Goal: Task Accomplishment & Management: Complete application form

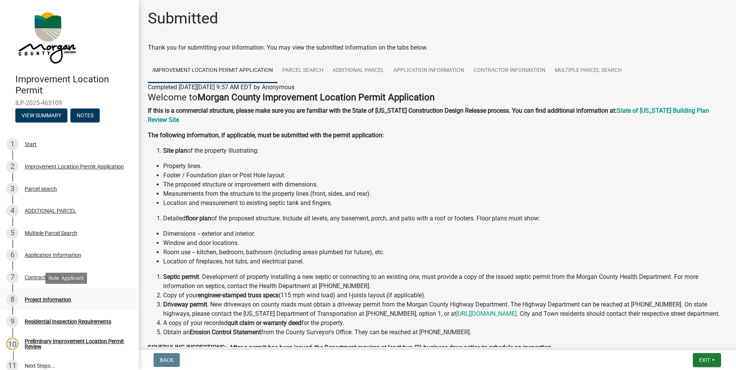
click at [41, 298] on div "Project Information" at bounding box center [48, 299] width 47 height 5
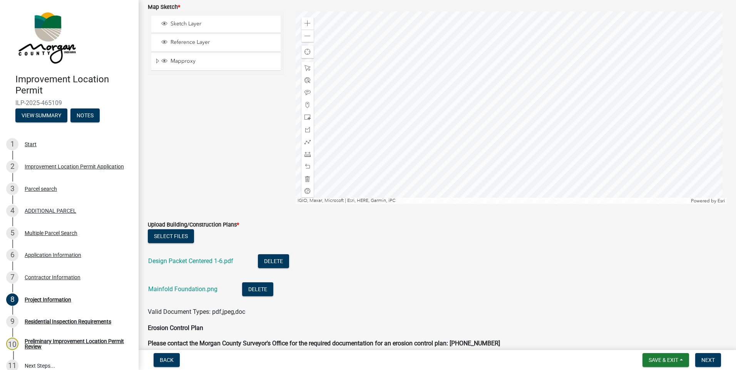
scroll to position [1348, 0]
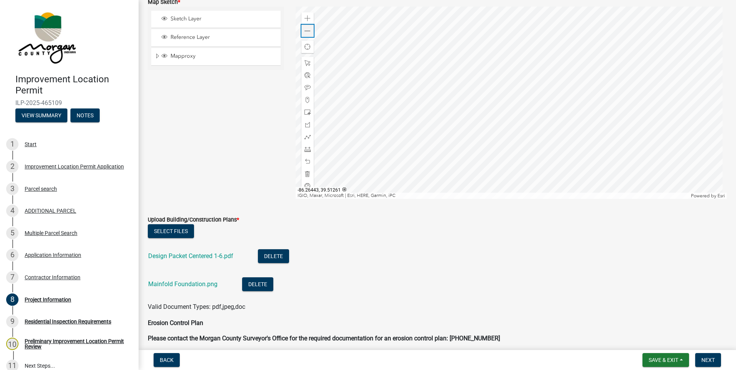
click at [308, 31] on span at bounding box center [308, 31] width 6 height 6
click at [182, 255] on link "Design Packet Centered 1-6.pdf" at bounding box center [190, 256] width 85 height 7
click at [167, 282] on link "Mainfold Foundation.png" at bounding box center [182, 284] width 69 height 7
click at [544, 141] on div at bounding box center [512, 103] width 432 height 193
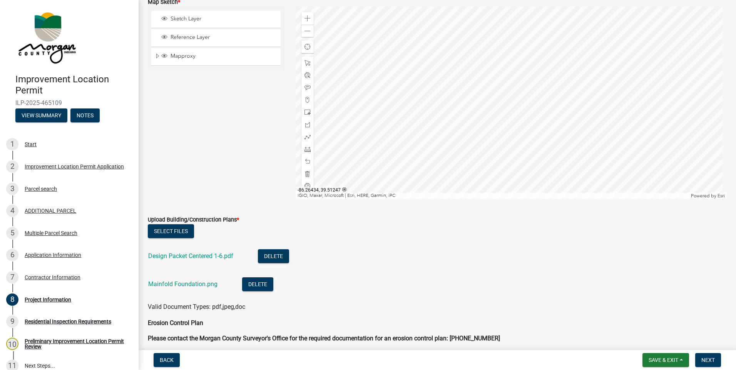
click at [507, 142] on div at bounding box center [512, 103] width 432 height 193
click at [307, 150] on span at bounding box center [308, 149] width 6 height 6
click at [525, 113] on div at bounding box center [512, 103] width 432 height 193
click at [496, 117] on div at bounding box center [512, 103] width 432 height 193
click at [495, 117] on div at bounding box center [512, 103] width 432 height 193
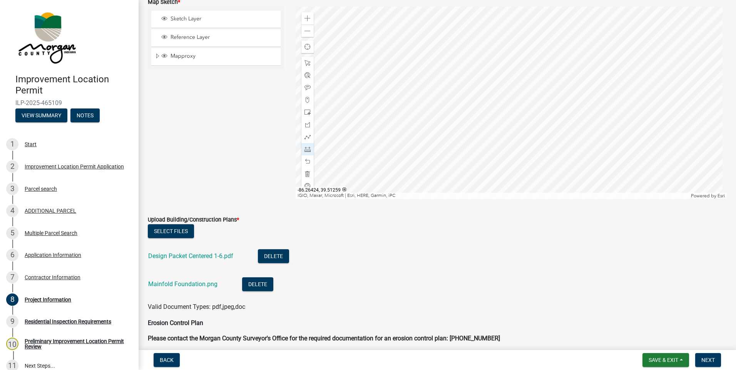
click at [536, 98] on div at bounding box center [512, 103] width 432 height 193
click at [535, 51] on div at bounding box center [512, 103] width 432 height 193
click at [306, 162] on span at bounding box center [308, 162] width 6 height 6
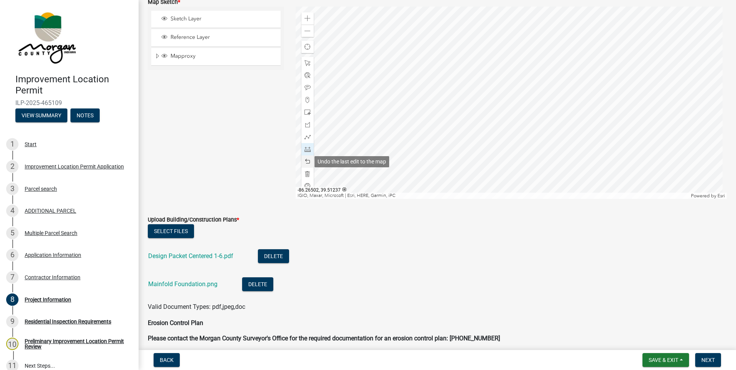
click at [306, 162] on span at bounding box center [308, 162] width 6 height 6
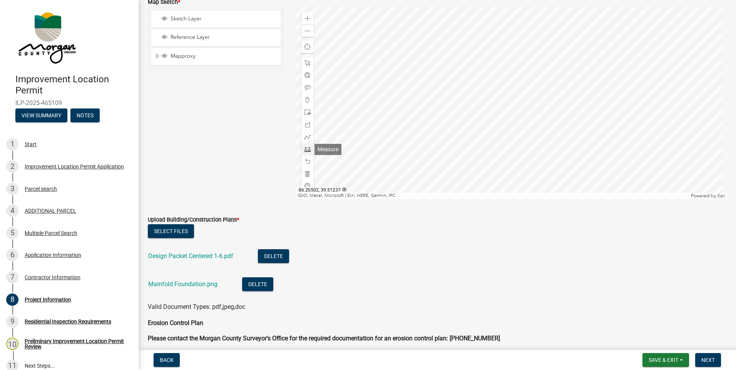
click at [307, 153] on div at bounding box center [308, 149] width 12 height 12
click at [525, 112] on div at bounding box center [512, 103] width 432 height 193
click at [496, 116] on div at bounding box center [512, 103] width 432 height 193
click at [307, 164] on span at bounding box center [308, 162] width 6 height 6
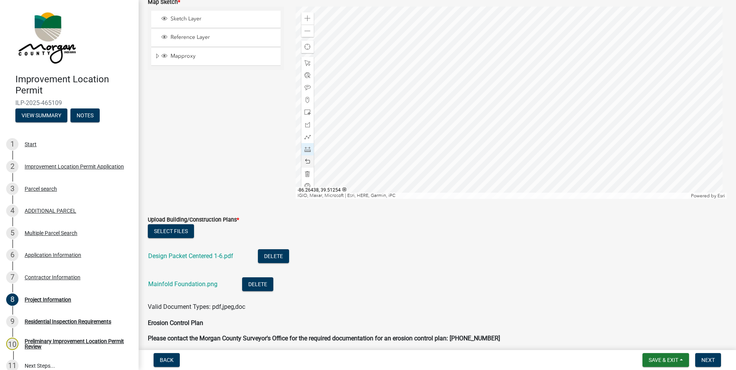
click at [496, 116] on div at bounding box center [512, 103] width 432 height 193
click at [538, 97] on div at bounding box center [512, 103] width 432 height 193
click at [529, 52] on div at bounding box center [512, 103] width 432 height 193
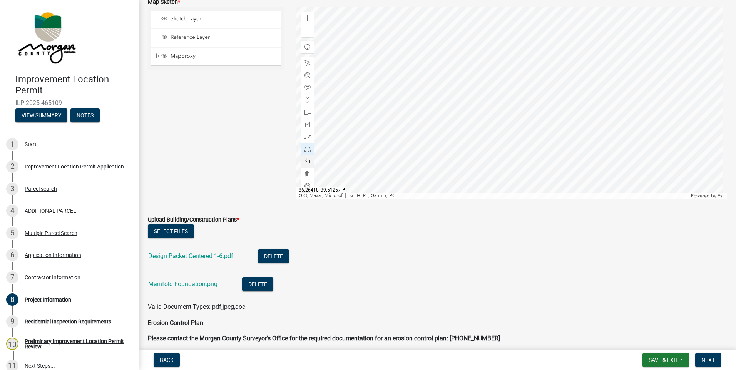
click at [555, 105] on div at bounding box center [512, 103] width 432 height 193
click at [620, 94] on div at bounding box center [512, 103] width 432 height 193
click at [541, 121] on div at bounding box center [512, 103] width 432 height 193
click at [547, 146] on div at bounding box center [512, 103] width 432 height 193
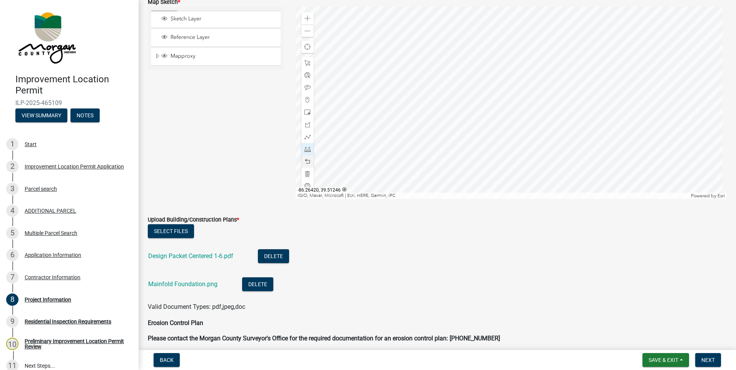
click at [547, 146] on div at bounding box center [512, 103] width 432 height 193
click at [45, 255] on div "Application Information" at bounding box center [53, 255] width 57 height 5
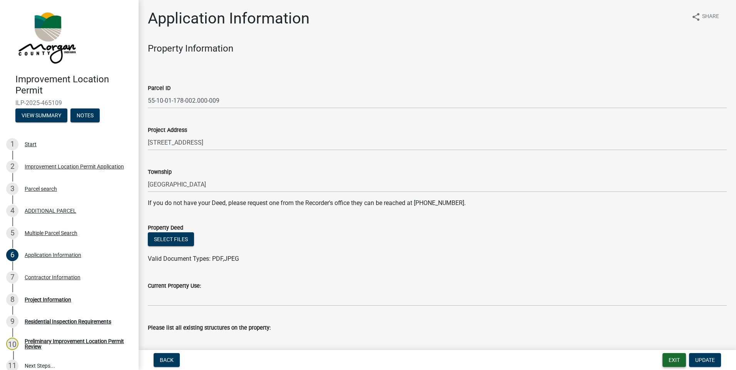
click at [677, 364] on button "Exit" at bounding box center [674, 361] width 23 height 14
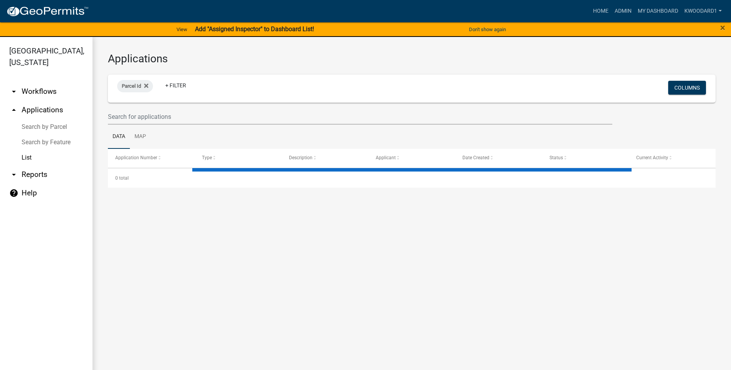
select select "3: 100"
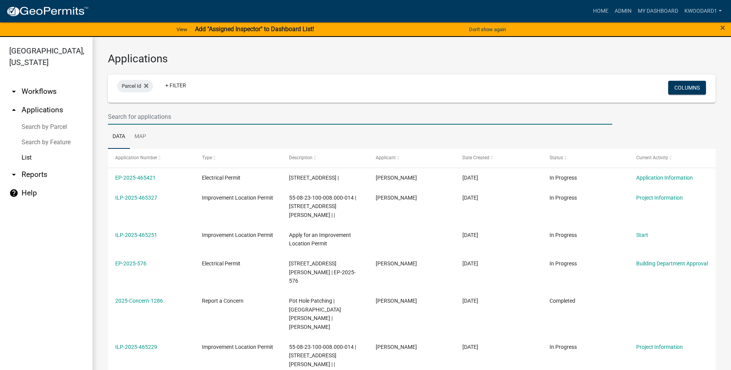
click at [205, 120] on input "text" at bounding box center [360, 117] width 504 height 16
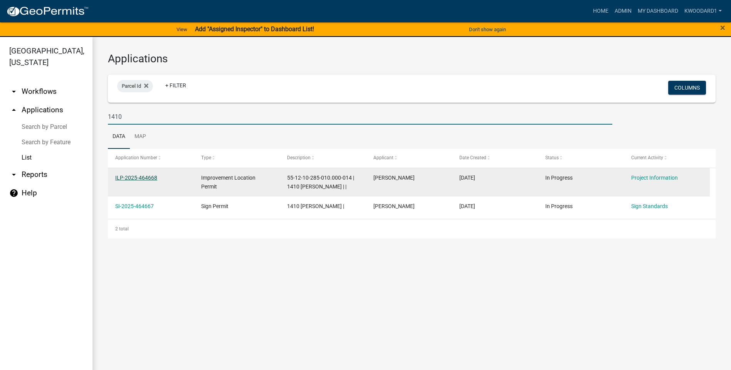
type input "1410"
click at [144, 177] on link "ILP-2025-464668" at bounding box center [136, 178] width 42 height 6
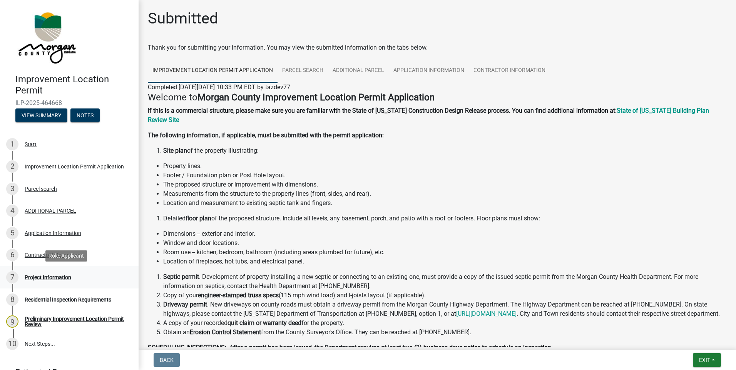
click at [42, 277] on div "Project Information" at bounding box center [48, 277] width 47 height 5
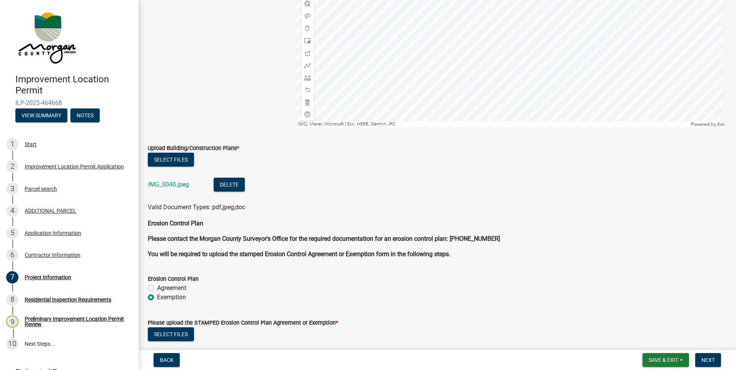
scroll to position [1463, 0]
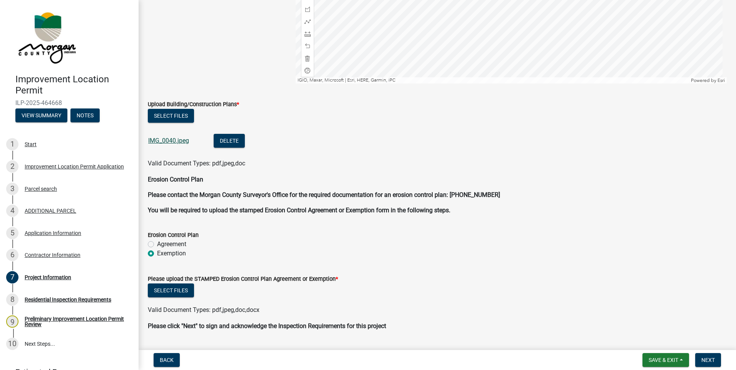
click at [179, 140] on link "IMG_0040.jpeg" at bounding box center [168, 140] width 41 height 7
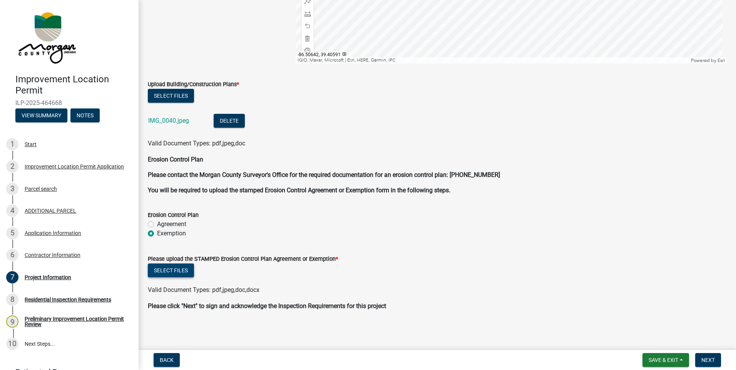
click at [163, 270] on button "Select files" at bounding box center [171, 271] width 46 height 14
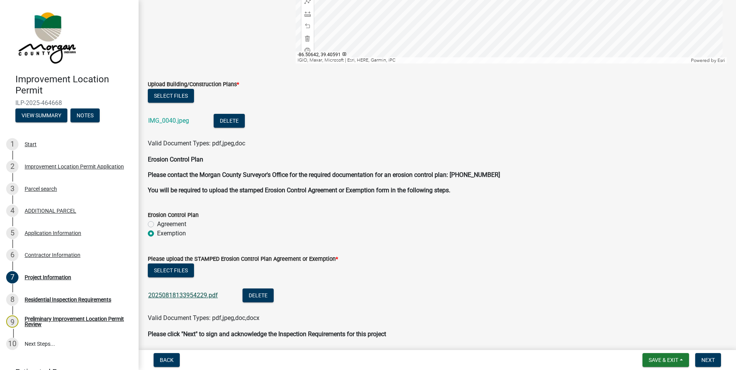
click at [201, 296] on link "20250818133954229.pdf" at bounding box center [183, 295] width 70 height 7
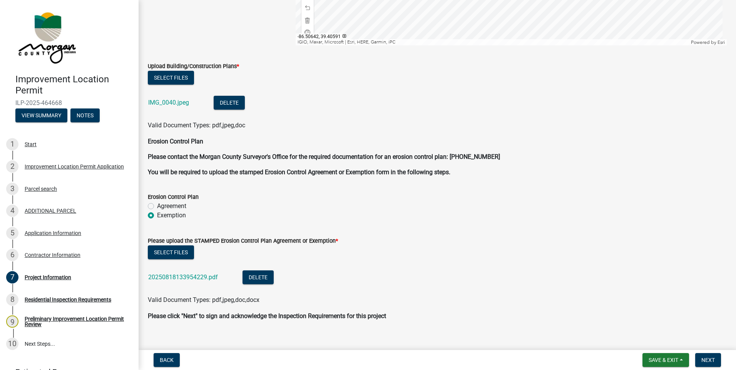
scroll to position [1512, 0]
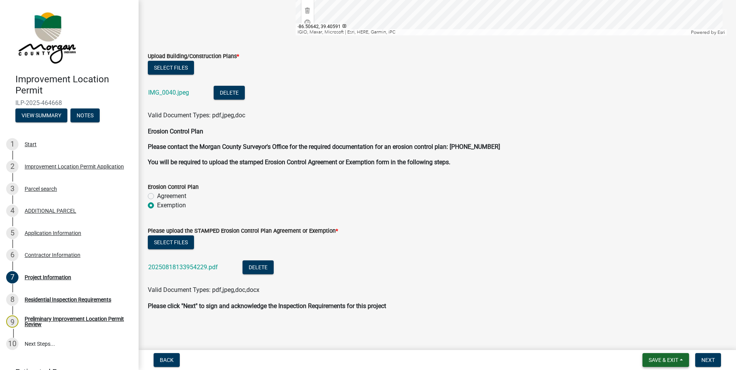
click at [665, 359] on span "Save & Exit" at bounding box center [664, 360] width 30 height 6
click at [660, 340] on button "Save & Exit" at bounding box center [659, 340] width 62 height 18
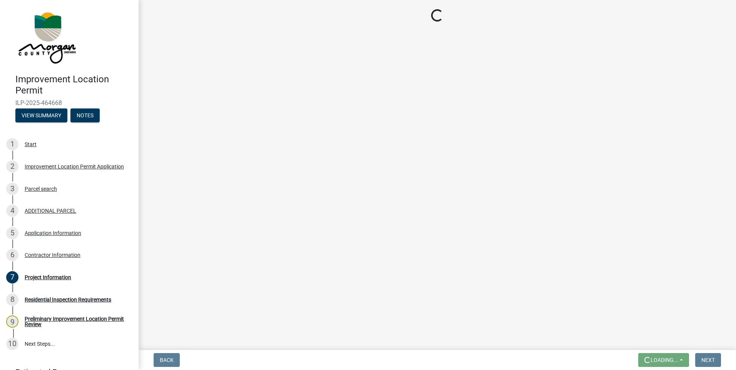
scroll to position [0, 0]
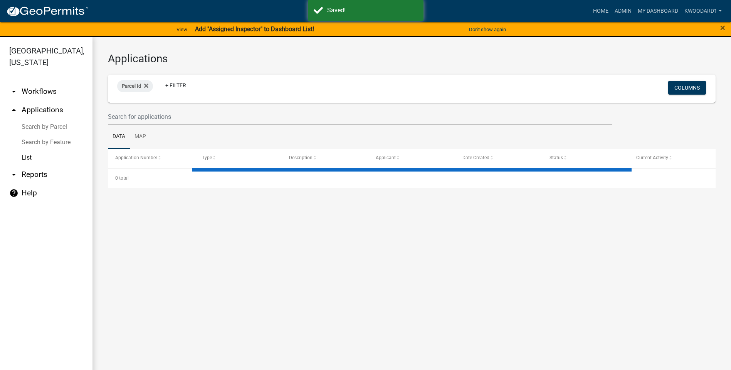
select select "3: 100"
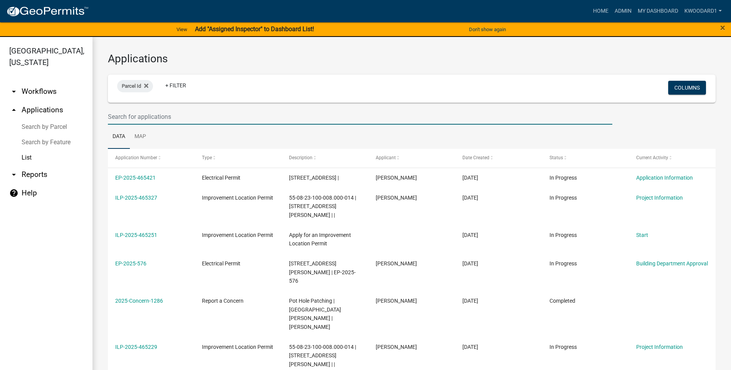
click at [118, 118] on input "text" at bounding box center [360, 117] width 504 height 16
click at [152, 114] on input "text" at bounding box center [360, 117] width 504 height 16
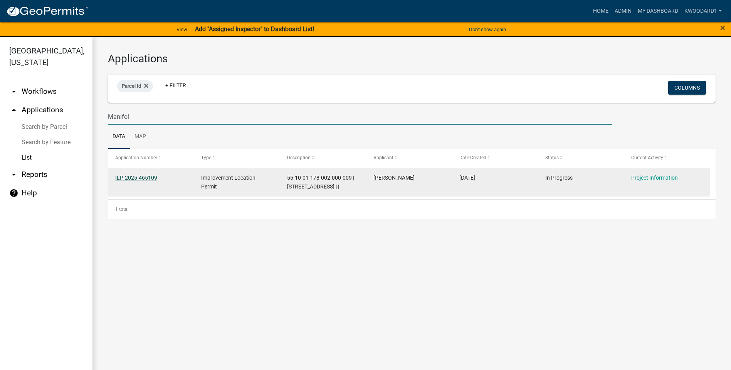
type input "Manifol"
click at [139, 180] on link "ILP-2025-465109" at bounding box center [136, 178] width 42 height 6
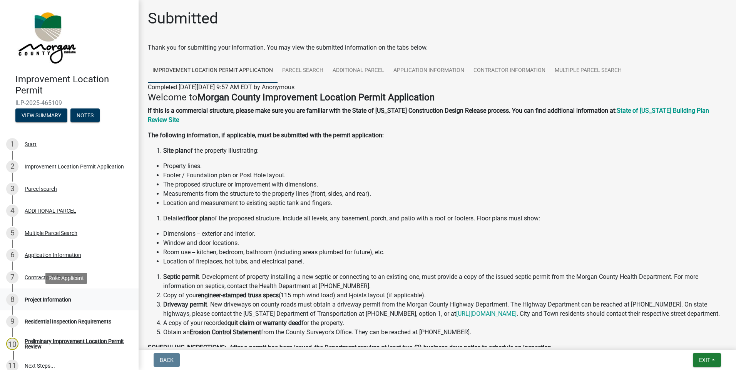
click at [35, 296] on div "8 Project Information" at bounding box center [66, 300] width 120 height 12
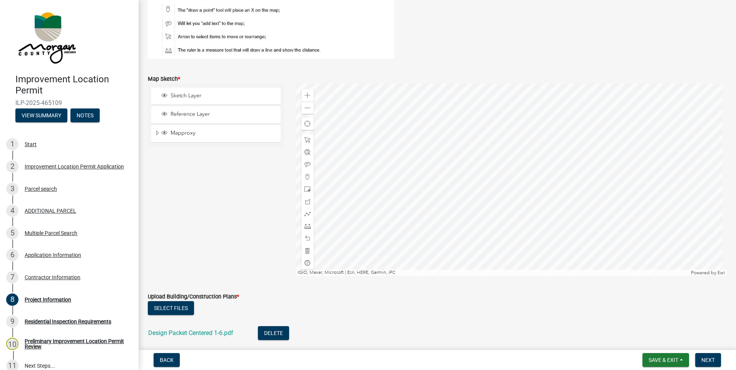
scroll to position [1309, 0]
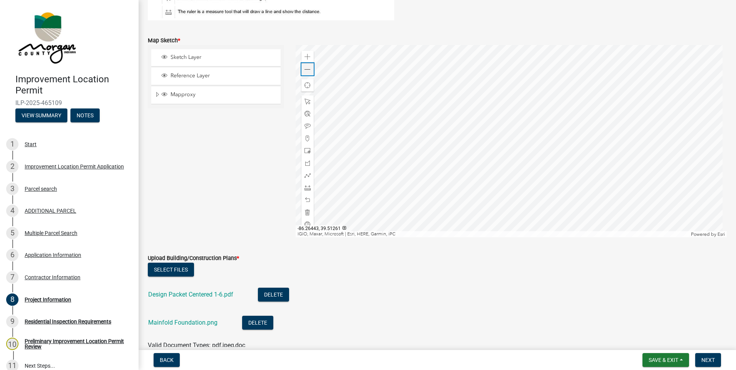
click at [305, 70] on span at bounding box center [308, 70] width 6 height 6
click at [307, 189] on span at bounding box center [308, 188] width 6 height 6
click at [504, 130] on div at bounding box center [512, 141] width 432 height 193
click at [492, 84] on div at bounding box center [512, 141] width 432 height 193
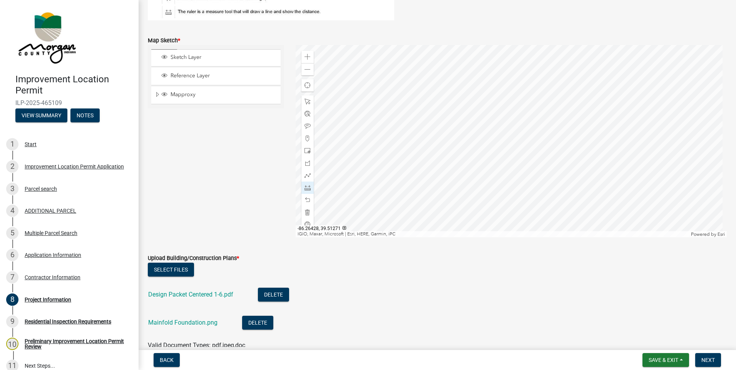
click at [492, 84] on div at bounding box center [512, 141] width 432 height 193
click at [493, 141] on div at bounding box center [512, 141] width 432 height 193
click at [463, 145] on div at bounding box center [512, 141] width 432 height 193
click at [523, 141] on div at bounding box center [512, 141] width 432 height 193
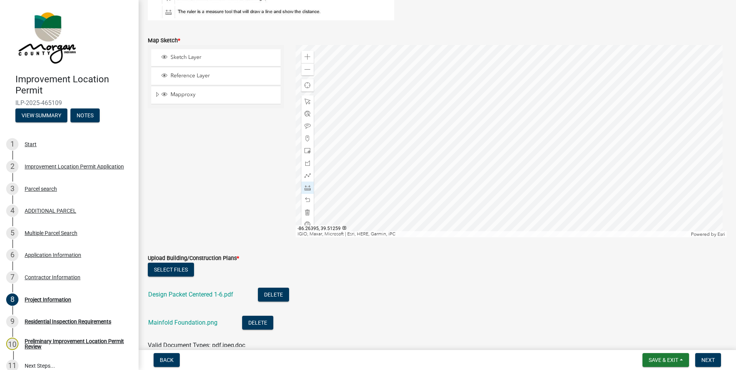
click at [588, 128] on div at bounding box center [512, 141] width 432 height 193
click at [511, 153] on div at bounding box center [512, 141] width 432 height 193
click at [515, 179] on div at bounding box center [512, 141] width 432 height 193
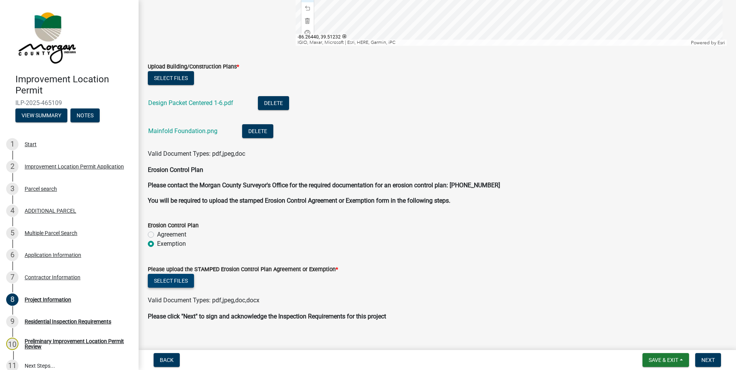
scroll to position [1502, 0]
click at [166, 279] on button "Select files" at bounding box center [171, 280] width 46 height 14
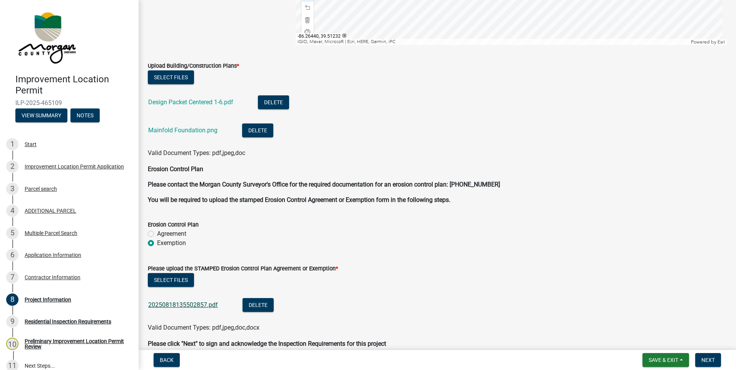
click at [209, 305] on link "20250818135502857.pdf" at bounding box center [183, 305] width 70 height 7
click at [673, 360] on span "Save & Exit" at bounding box center [664, 360] width 30 height 6
click at [666, 343] on button "Save & Exit" at bounding box center [659, 340] width 62 height 18
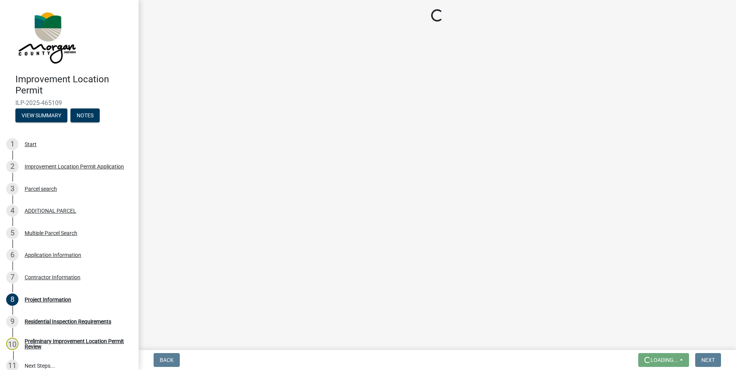
scroll to position [0, 0]
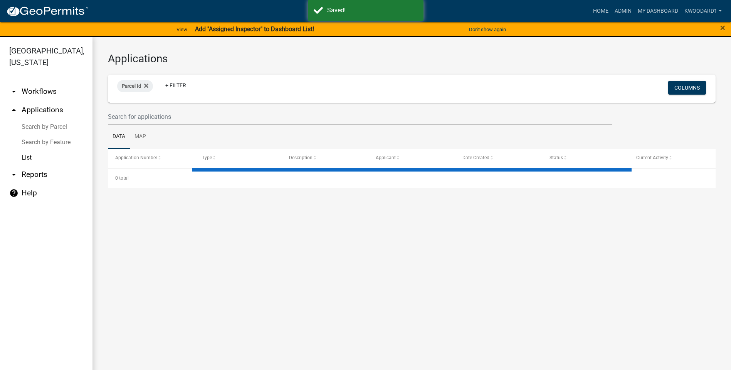
select select "3: 100"
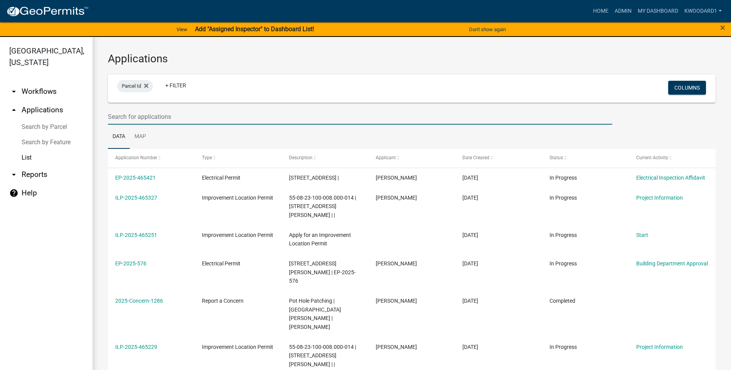
click at [161, 117] on input "text" at bounding box center [360, 117] width 504 height 16
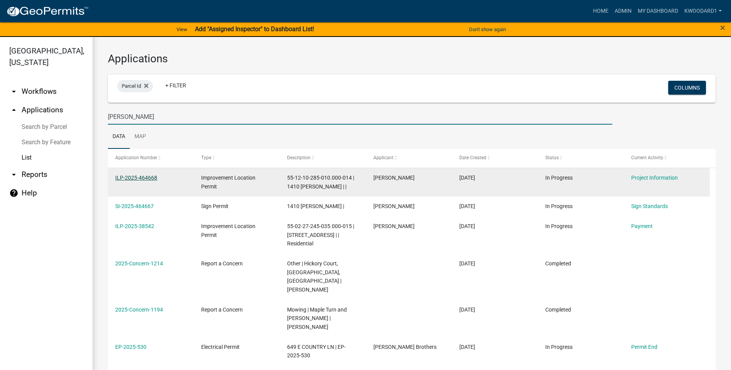
type input "[PERSON_NAME]"
click at [142, 179] on link "ILP-2025-464668" at bounding box center [136, 178] width 42 height 6
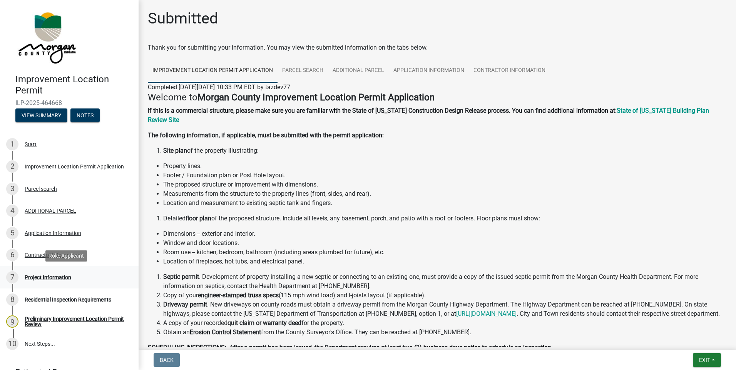
click at [49, 275] on div "Project Information" at bounding box center [48, 277] width 47 height 5
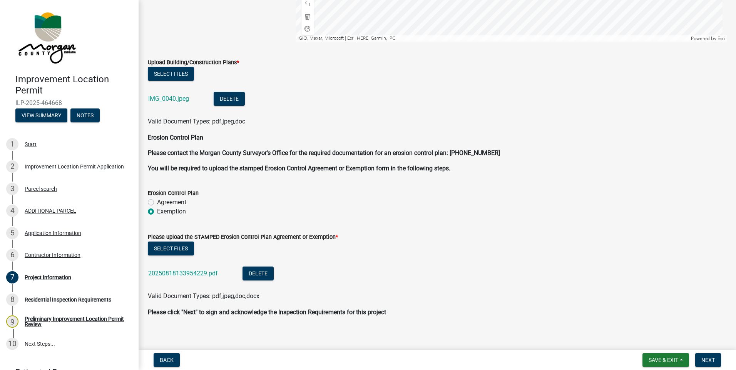
scroll to position [1512, 0]
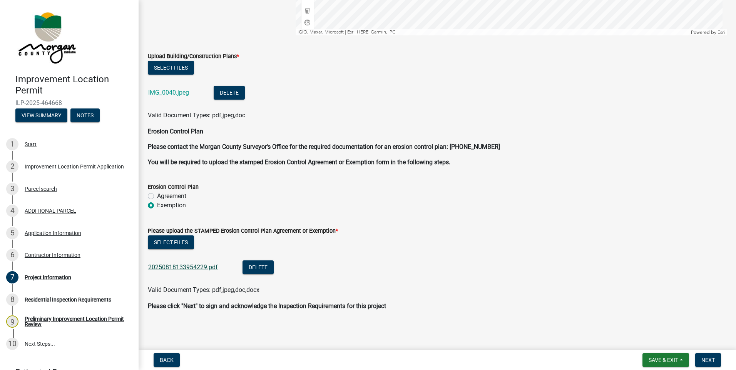
click at [193, 268] on link "20250818133954229.pdf" at bounding box center [183, 267] width 70 height 7
click at [649, 358] on span "Save & Exit" at bounding box center [664, 360] width 30 height 6
click at [642, 340] on button "Save & Exit" at bounding box center [659, 340] width 62 height 18
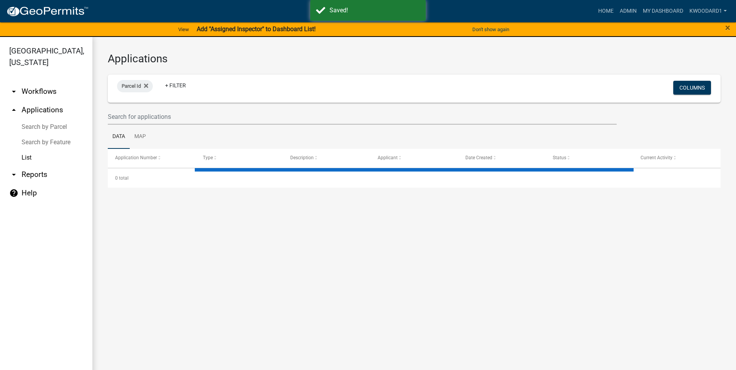
select select "3: 100"
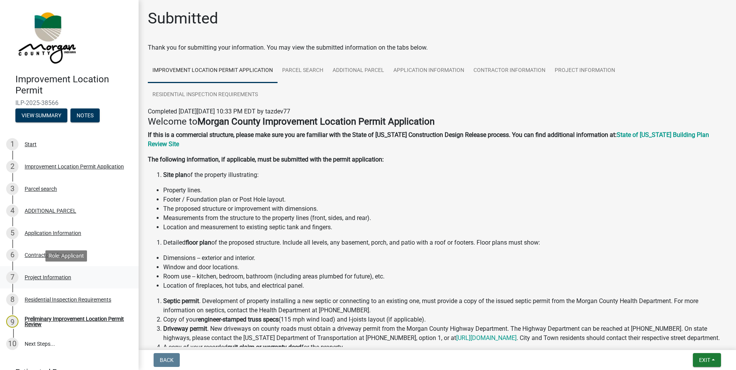
click at [34, 275] on div "Project Information" at bounding box center [48, 277] width 47 height 5
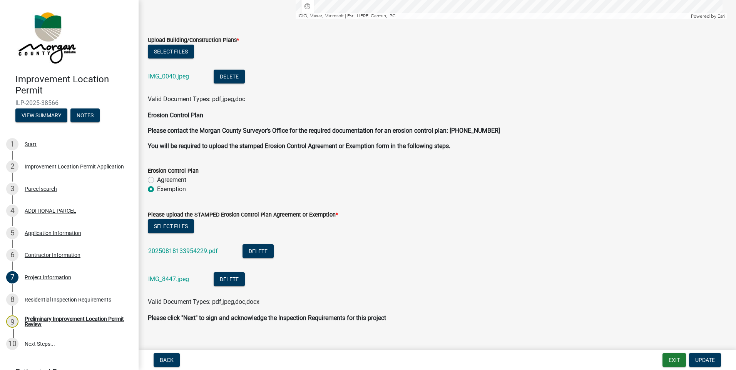
scroll to position [1540, 0]
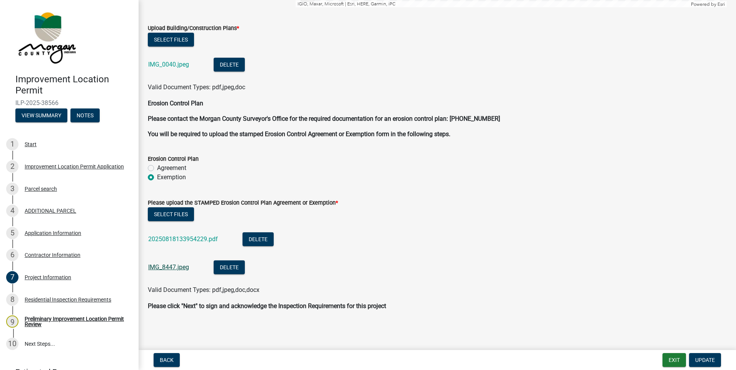
click at [162, 268] on link "IMG_8447.jpeg" at bounding box center [168, 267] width 41 height 7
click at [167, 240] on link "20250818133954229.pdf" at bounding box center [183, 239] width 70 height 7
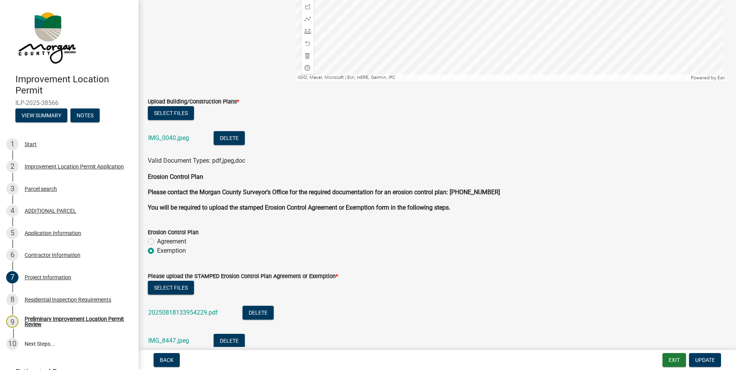
scroll to position [1463, 0]
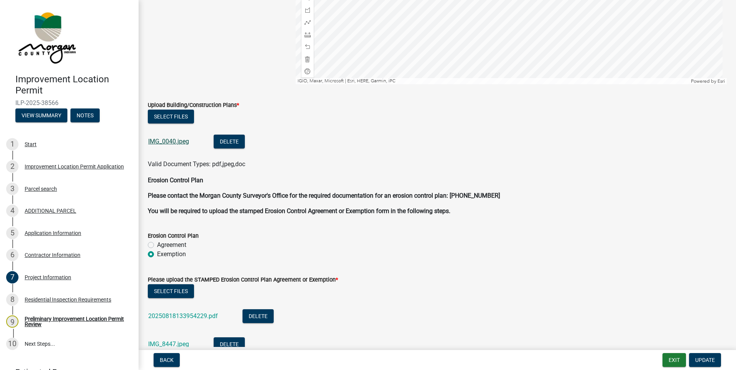
click at [171, 138] on link "IMG_0040.jpeg" at bounding box center [168, 141] width 41 height 7
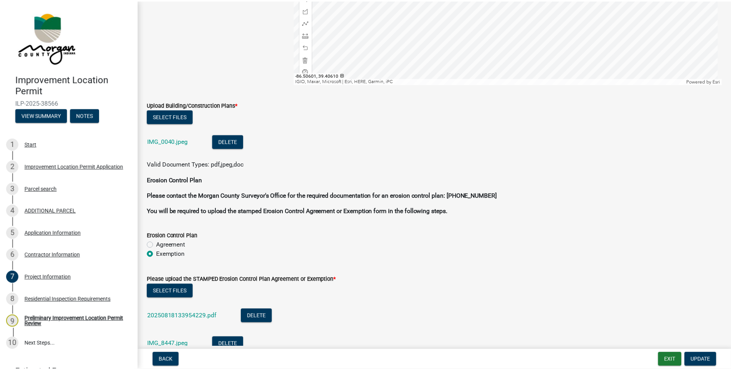
scroll to position [1501, 0]
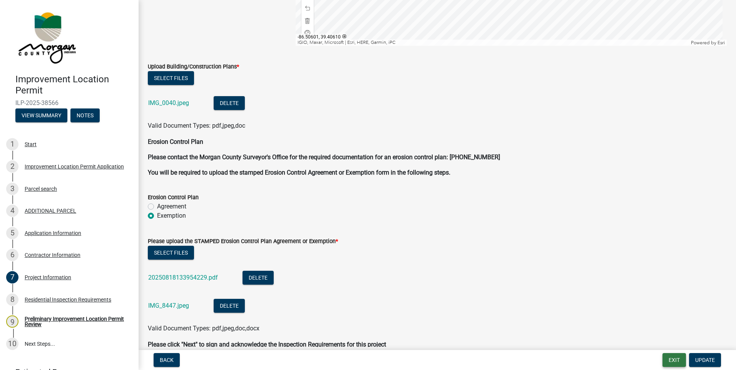
click at [672, 358] on button "Exit" at bounding box center [674, 361] width 23 height 14
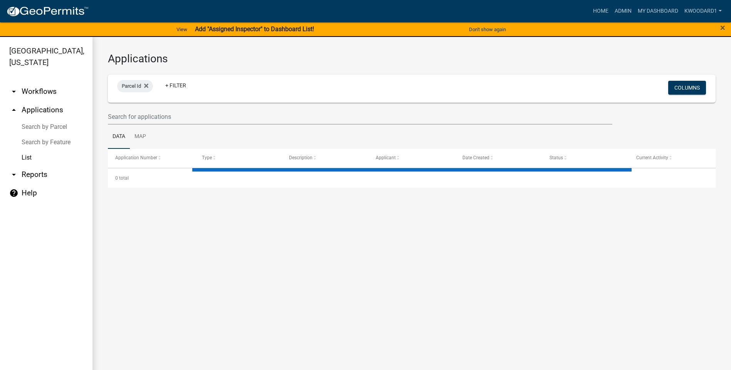
select select "3: 100"
